Goal: Transaction & Acquisition: Book appointment/travel/reservation

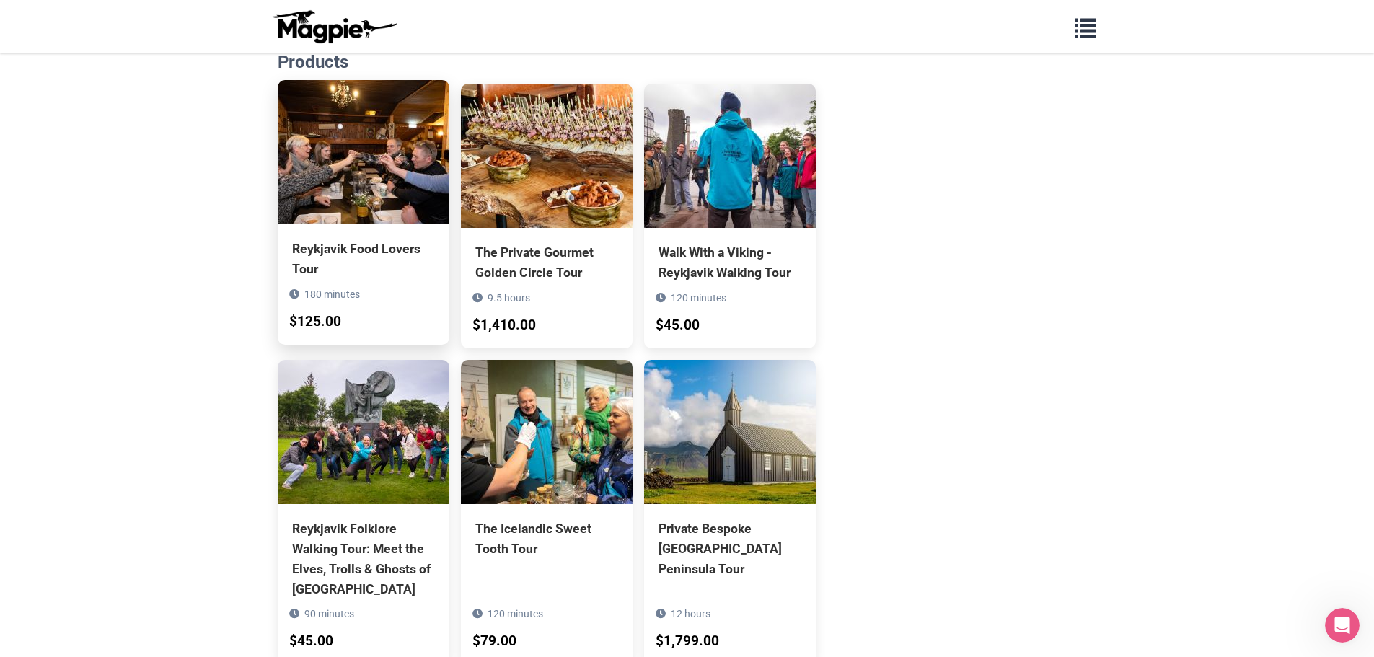
scroll to position [1226, 0]
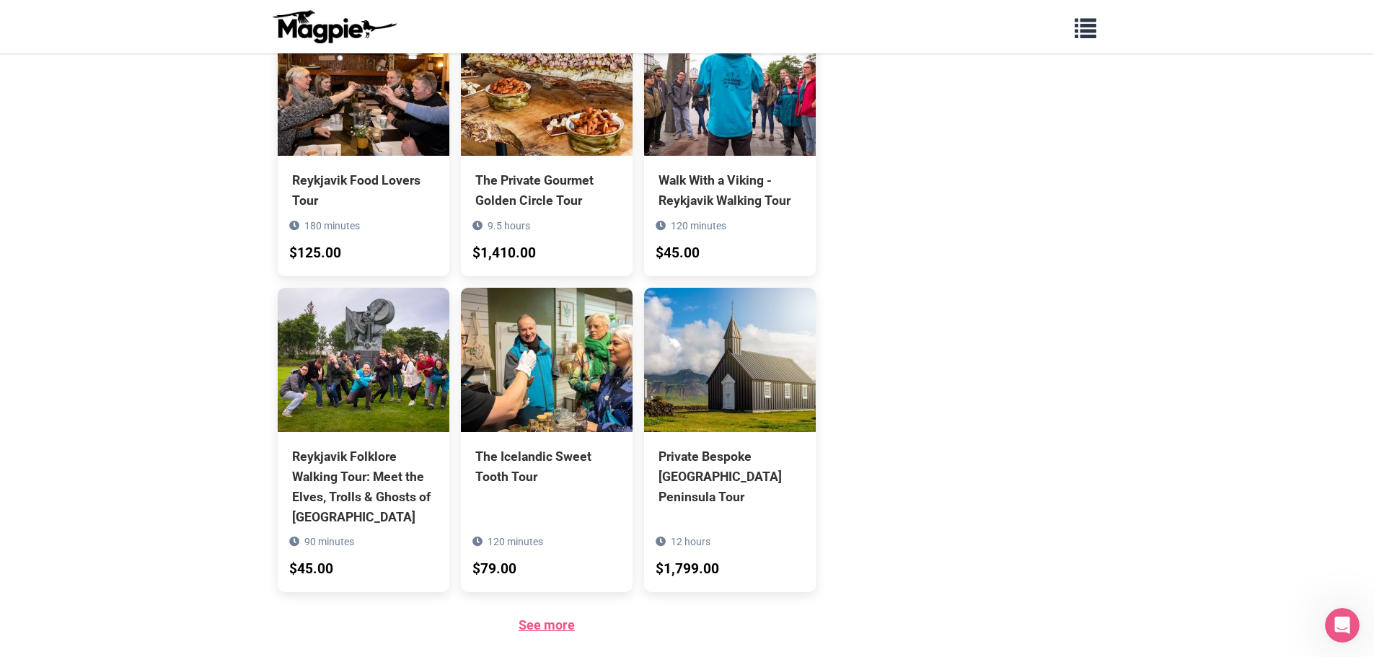
click at [549, 618] on link "See more" at bounding box center [547, 625] width 56 height 15
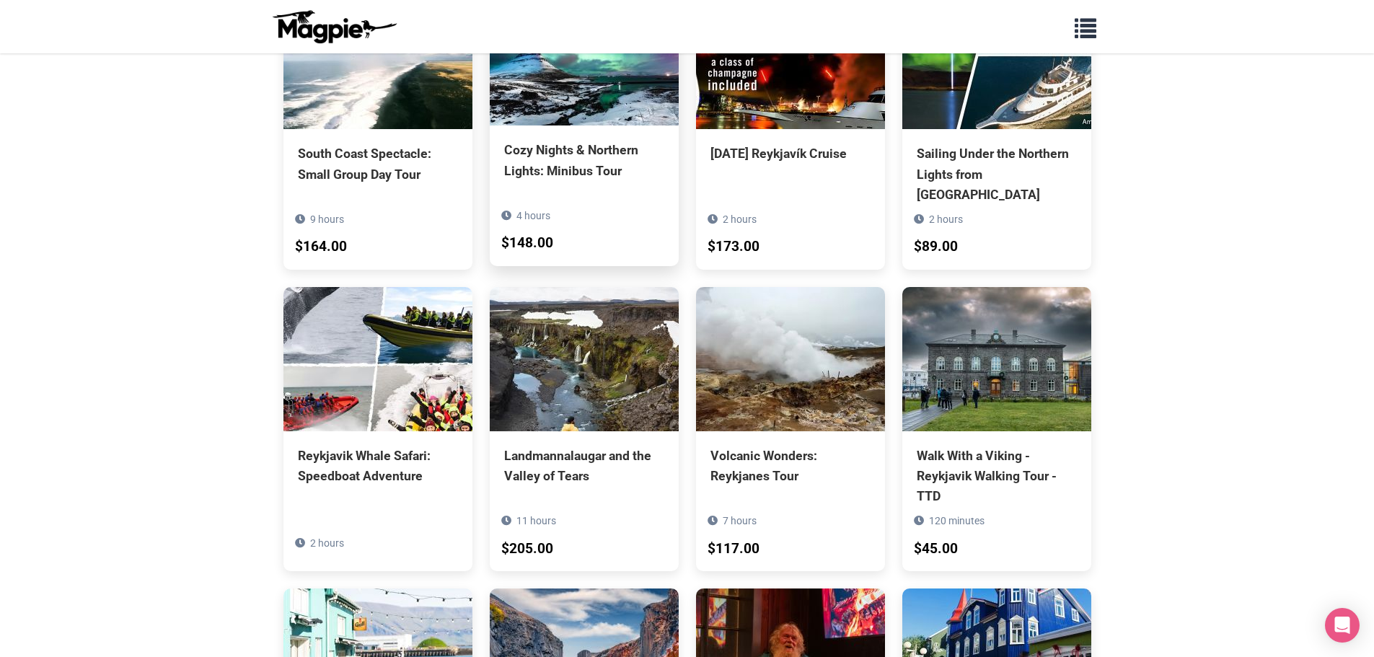
scroll to position [5281, 0]
